Goal: Check status: Check status

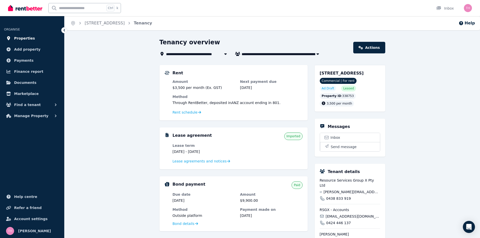
click at [21, 36] on span "Properties" at bounding box center [24, 38] width 21 height 6
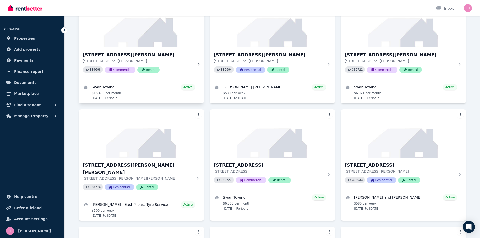
scroll to position [202, 0]
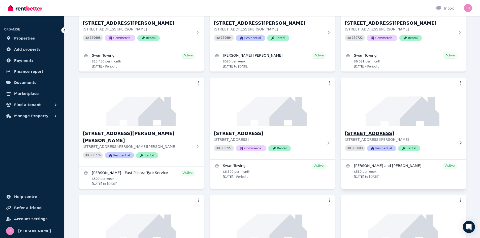
click at [377, 133] on h3 "[STREET_ADDRESS]" at bounding box center [400, 133] width 110 height 7
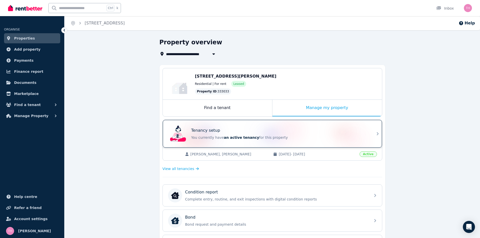
click at [291, 136] on p "You currently have an active tenancy for this property" at bounding box center [279, 137] width 176 height 5
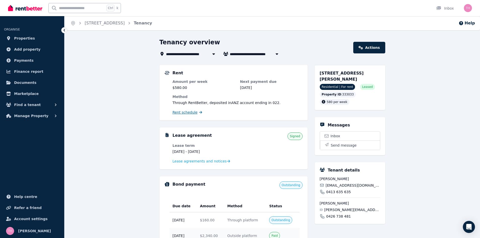
click at [185, 111] on span "Rent schedule" at bounding box center [185, 112] width 25 height 5
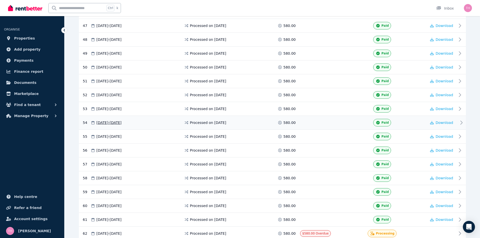
scroll to position [908, 0]
